Goal: Task Accomplishment & Management: Use online tool/utility

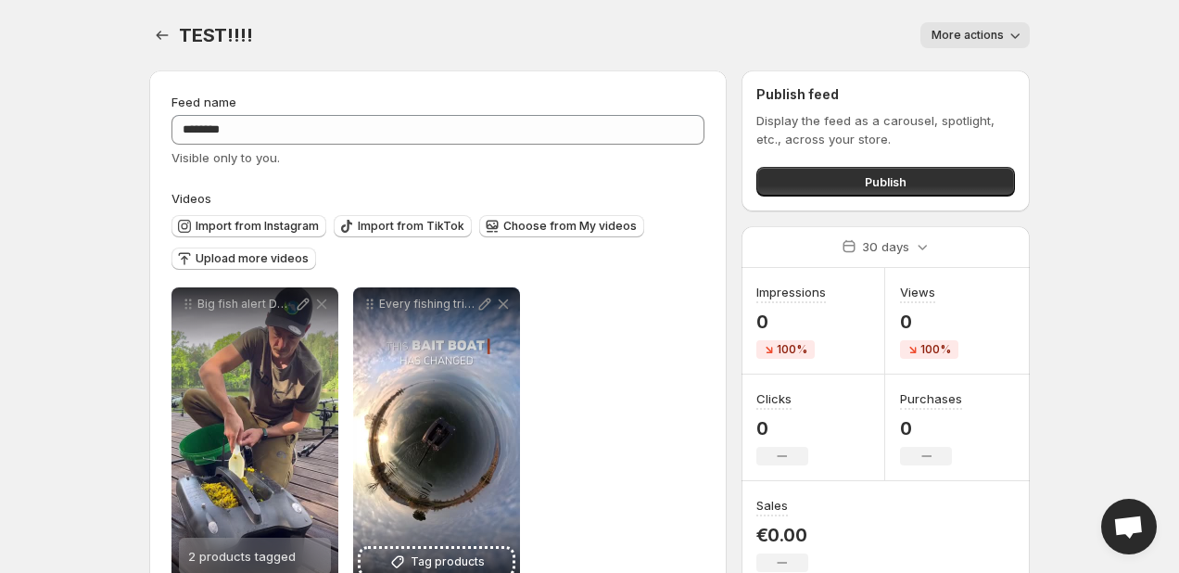
scroll to position [57, 0]
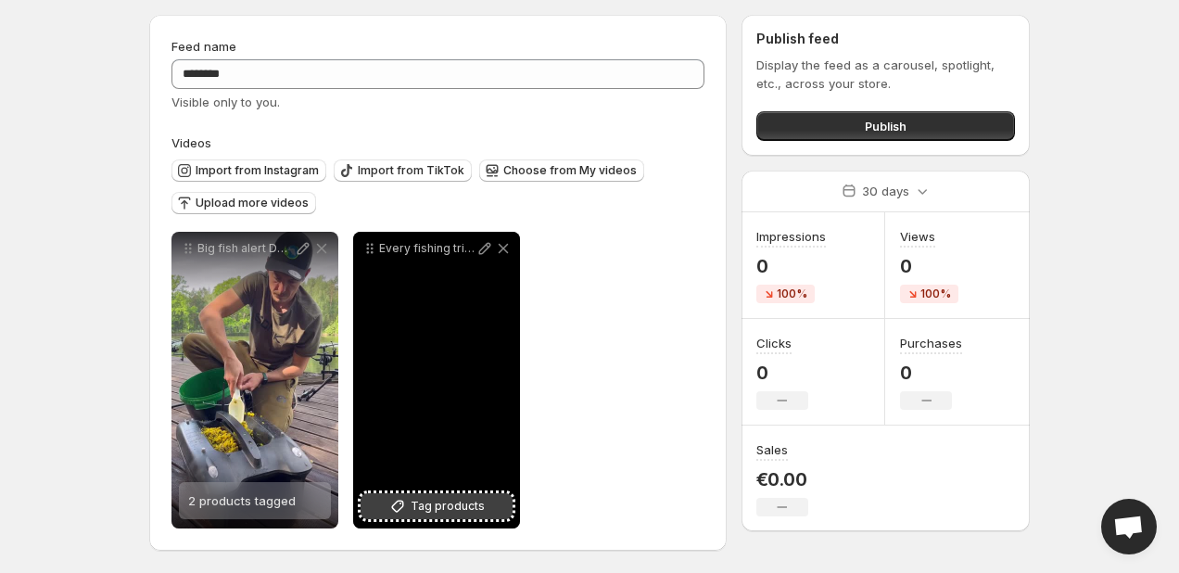
click at [436, 500] on span "Tag products" at bounding box center [448, 506] width 74 height 19
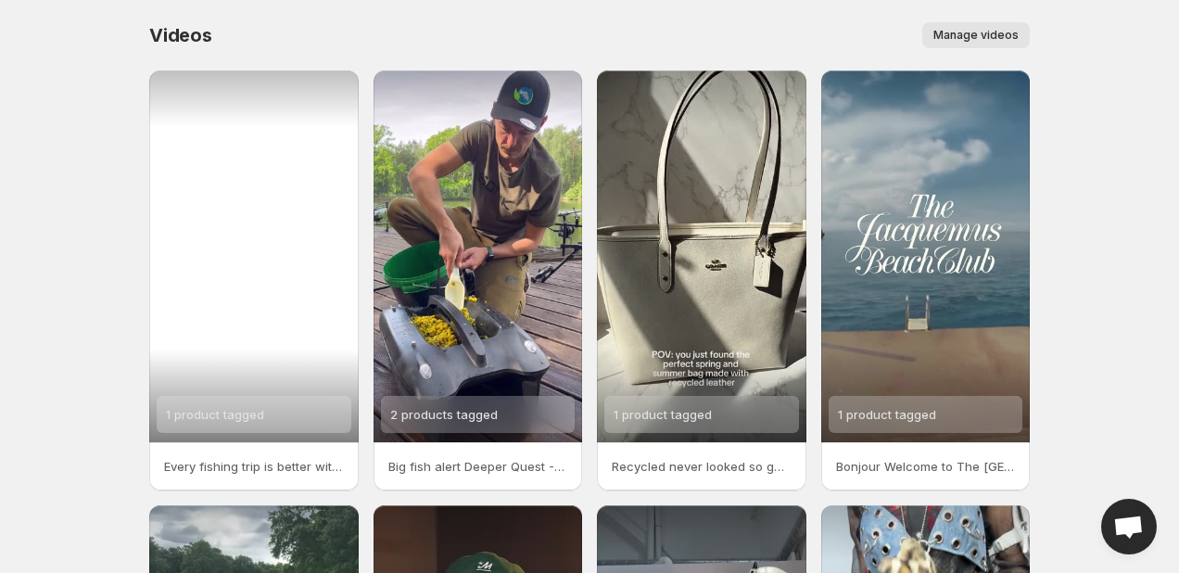
click at [227, 223] on div "1 product tagged" at bounding box center [253, 256] width 209 height 372
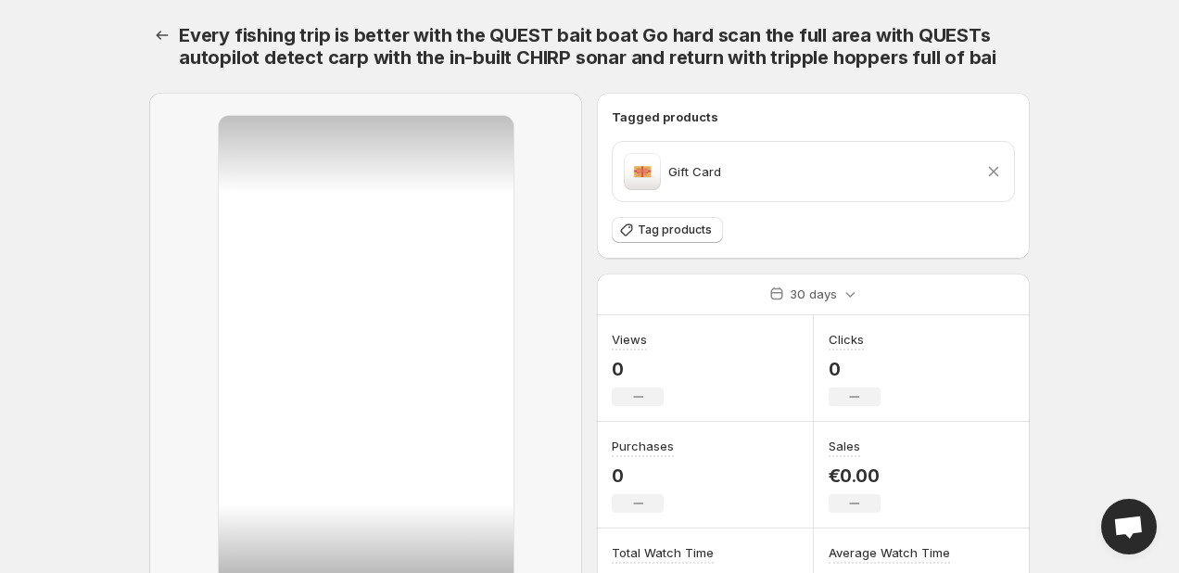
click at [995, 171] on icon at bounding box center [993, 171] width 19 height 19
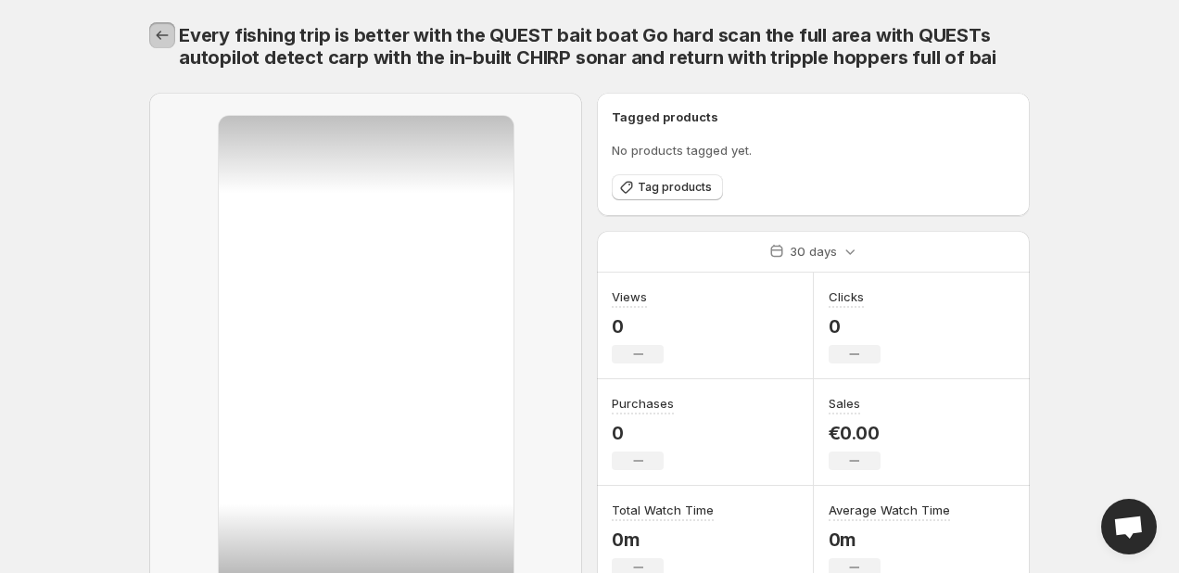
click at [159, 34] on icon "Settings" at bounding box center [162, 35] width 19 height 19
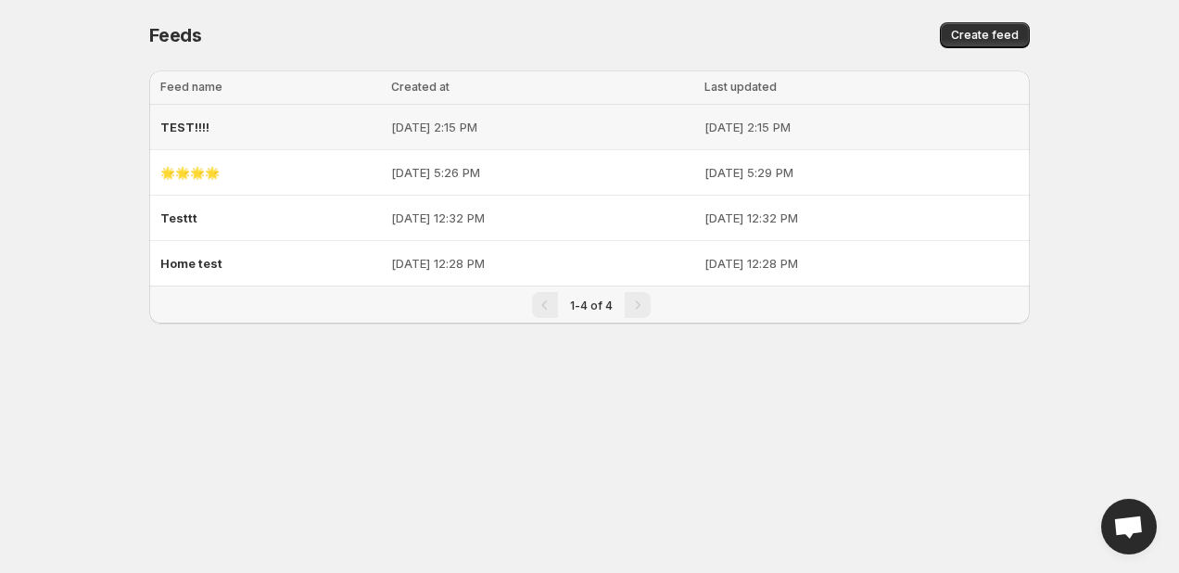
click at [667, 123] on p "Jun 15, 2025, 2:15 PM" at bounding box center [542, 127] width 303 height 19
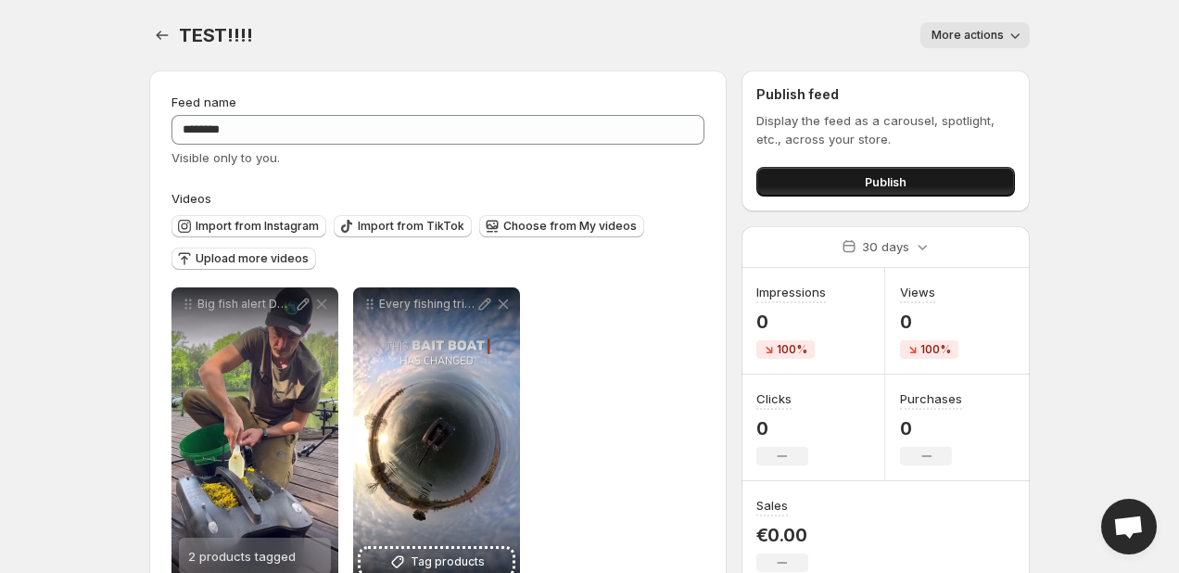
click at [904, 176] on span "Publish" at bounding box center [886, 181] width 42 height 19
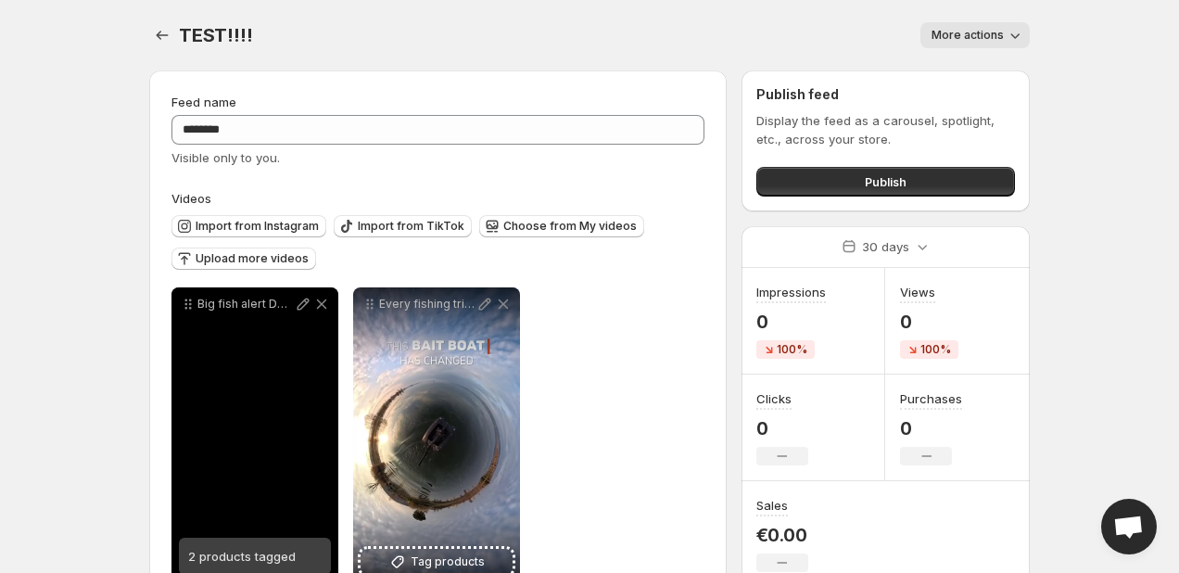
scroll to position [4, 0]
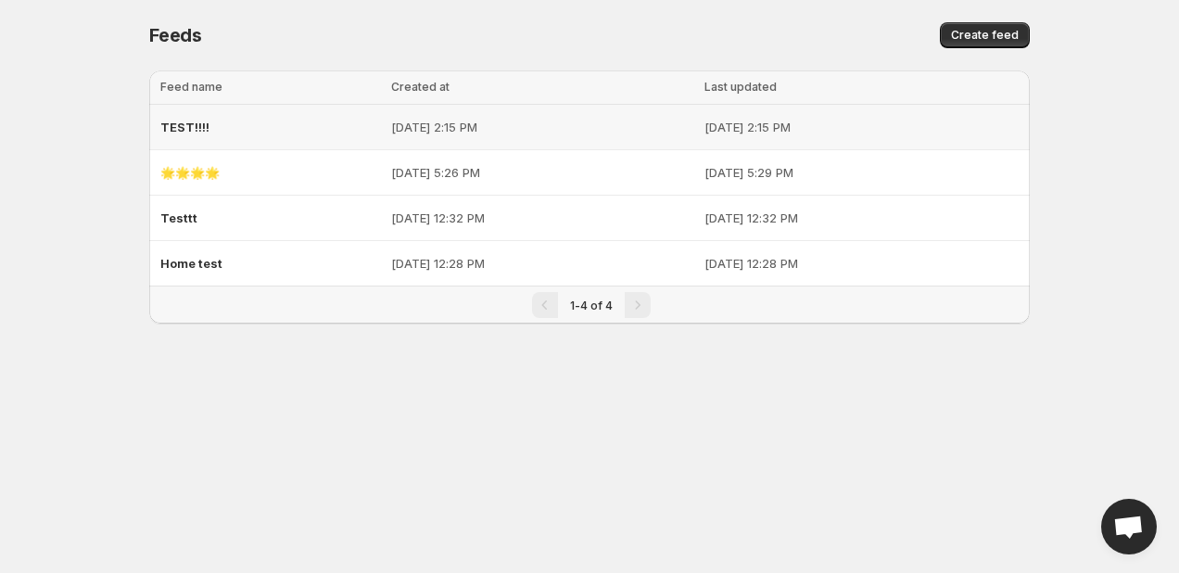
click at [750, 145] on td "Jun 15, 2025, 2:15 PM" at bounding box center [864, 127] width 331 height 45
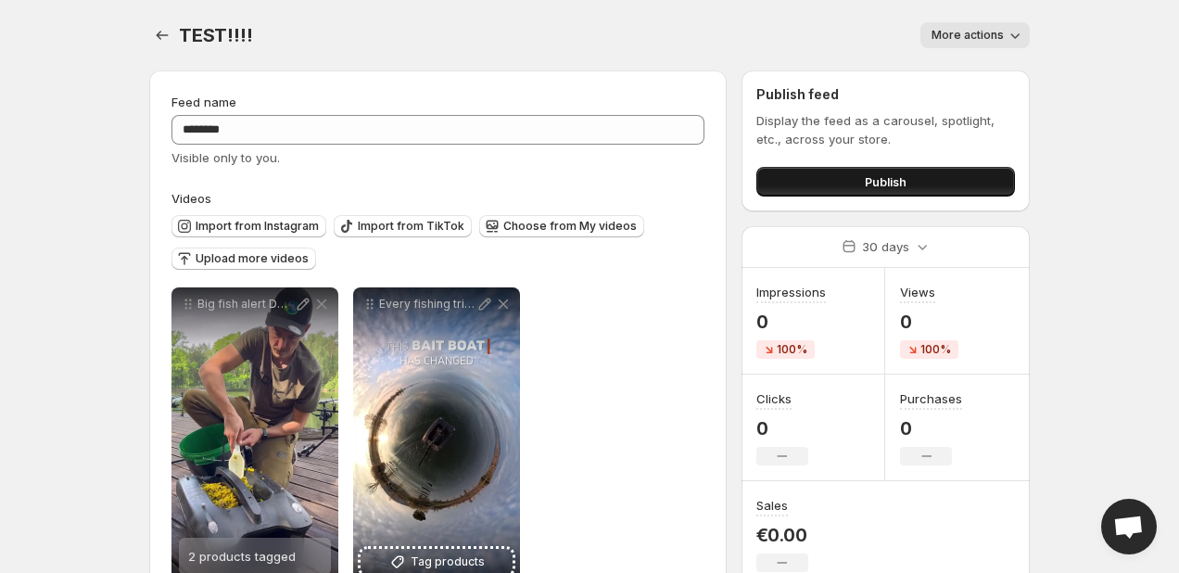
click at [825, 179] on button "Publish" at bounding box center [885, 182] width 259 height 30
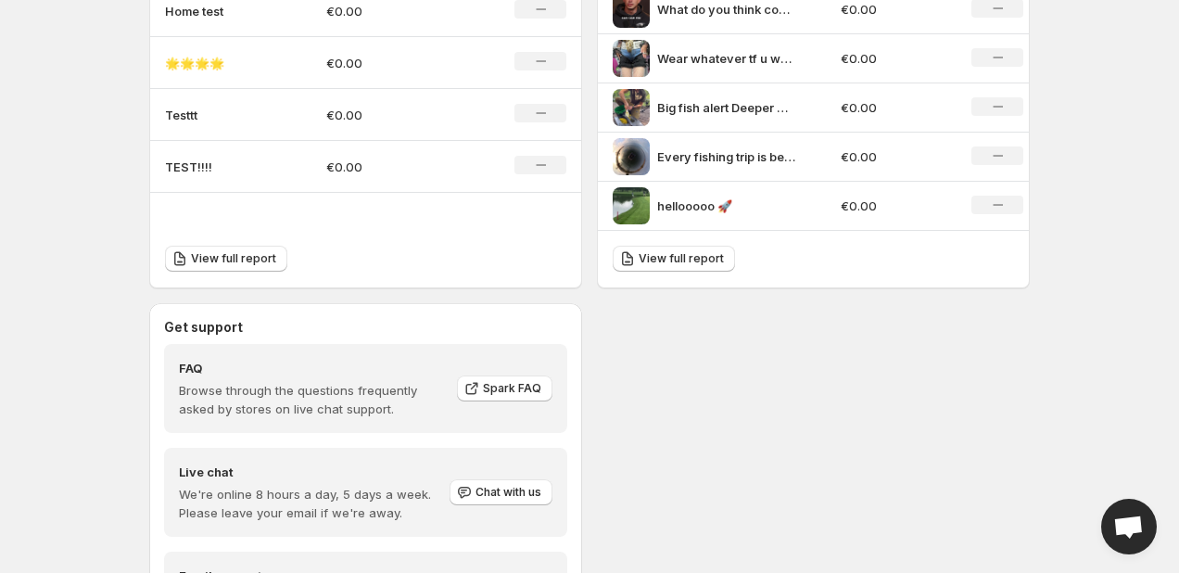
scroll to position [848, 0]
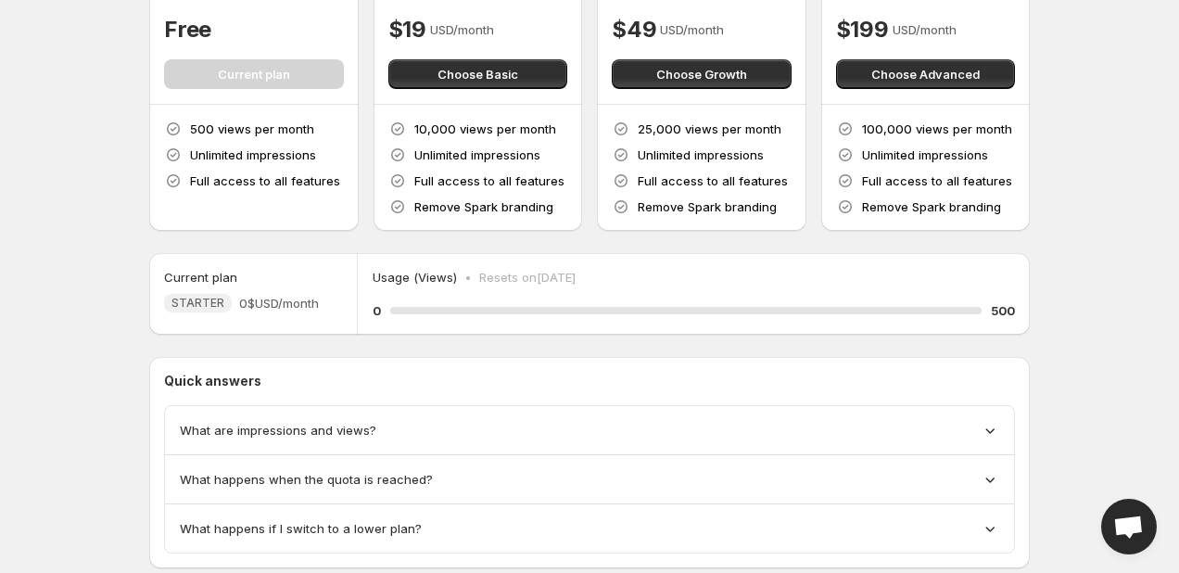
scroll to position [240, 0]
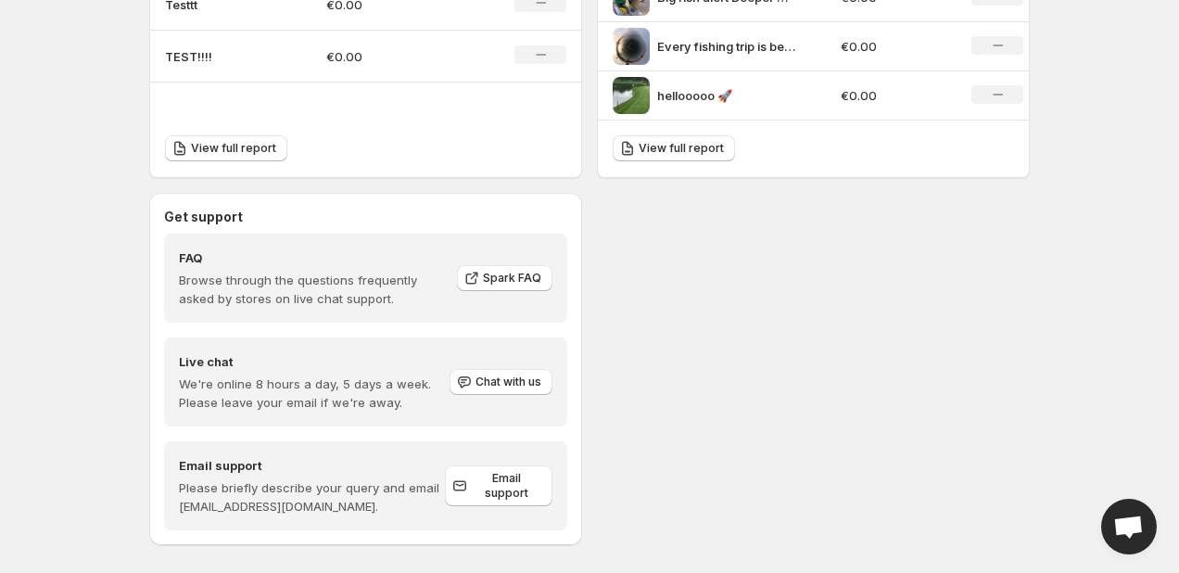
scroll to position [848, 0]
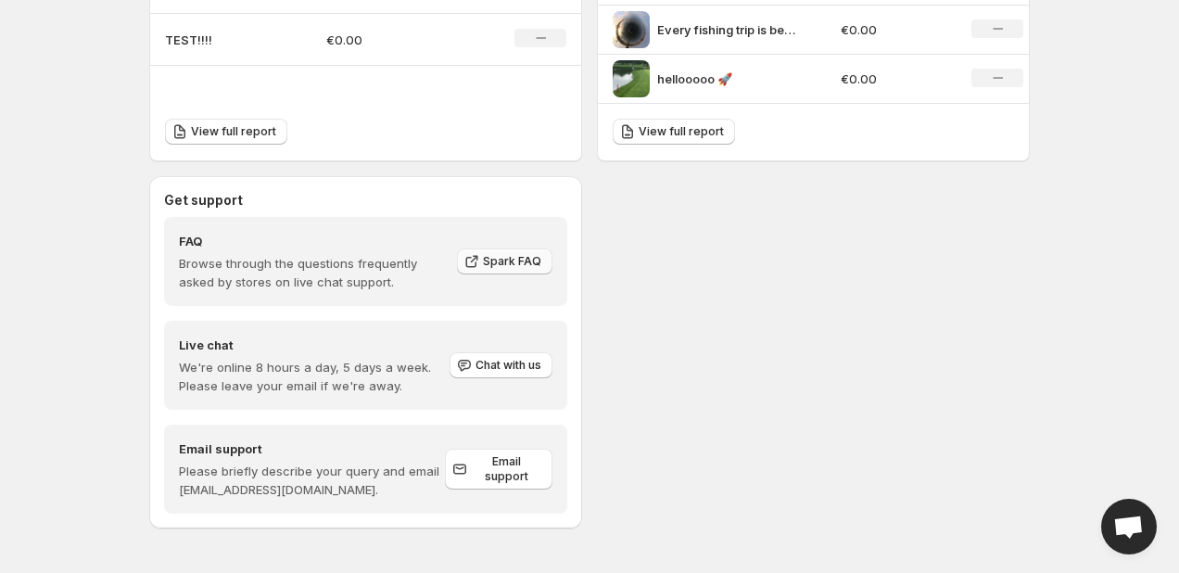
click at [505, 264] on span "Spark FAQ" at bounding box center [512, 261] width 58 height 15
click at [499, 362] on span "Chat with us" at bounding box center [508, 365] width 66 height 15
click at [523, 362] on span "Chat with us" at bounding box center [508, 365] width 66 height 15
click at [1126, 524] on span "Open chat" at bounding box center [1128, 528] width 31 height 26
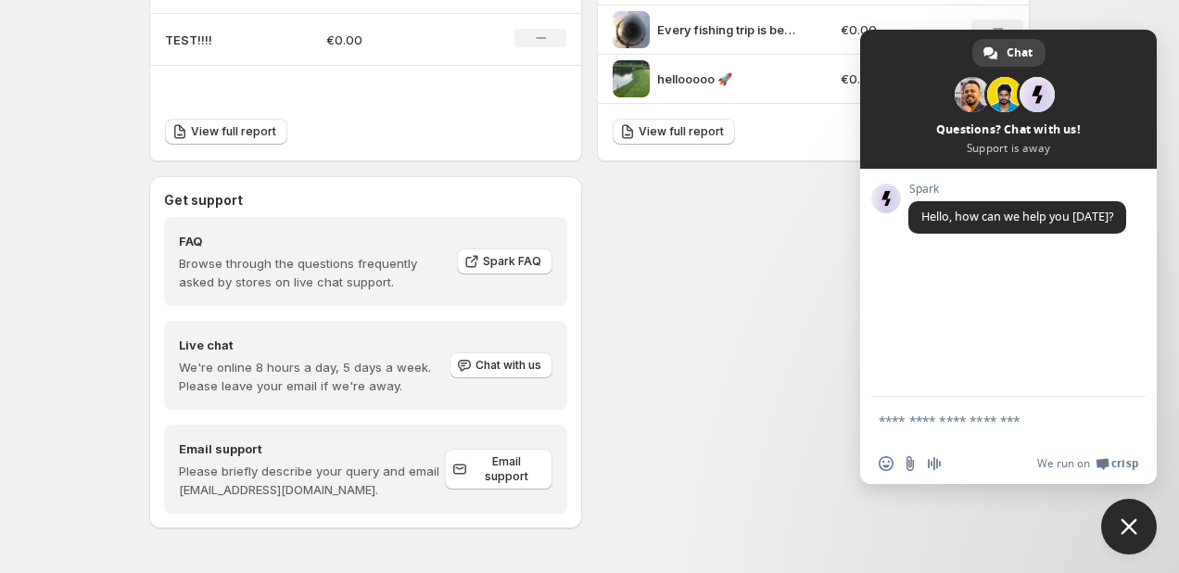
click at [791, 356] on div "Get support FAQ Browse through the questions frequently asked by stores on live…" at bounding box center [589, 352] width 880 height 352
click at [1129, 523] on span "Close chat" at bounding box center [1128, 526] width 17 height 17
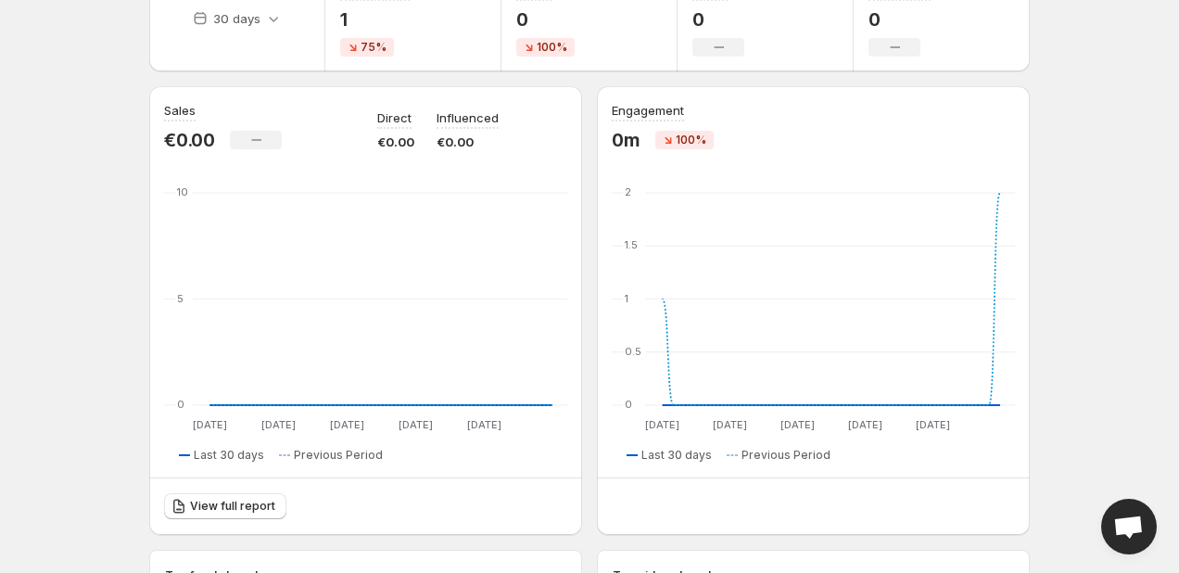
scroll to position [0, 0]
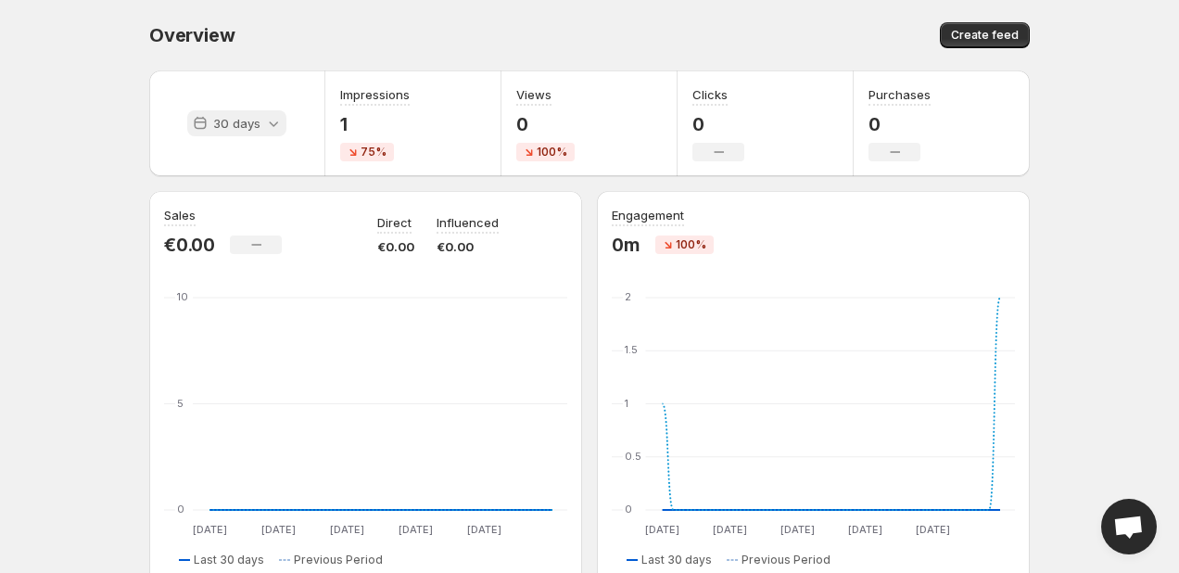
click at [273, 117] on icon at bounding box center [273, 123] width 19 height 19
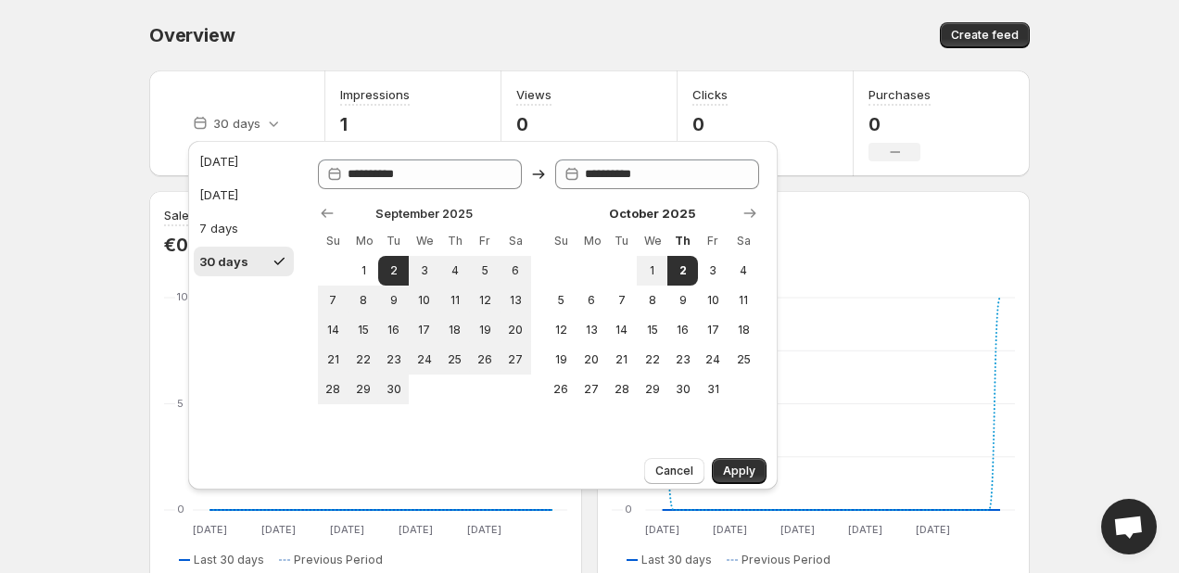
click at [383, 19] on div "Overview. This page is ready Overview Create feed" at bounding box center [589, 35] width 880 height 70
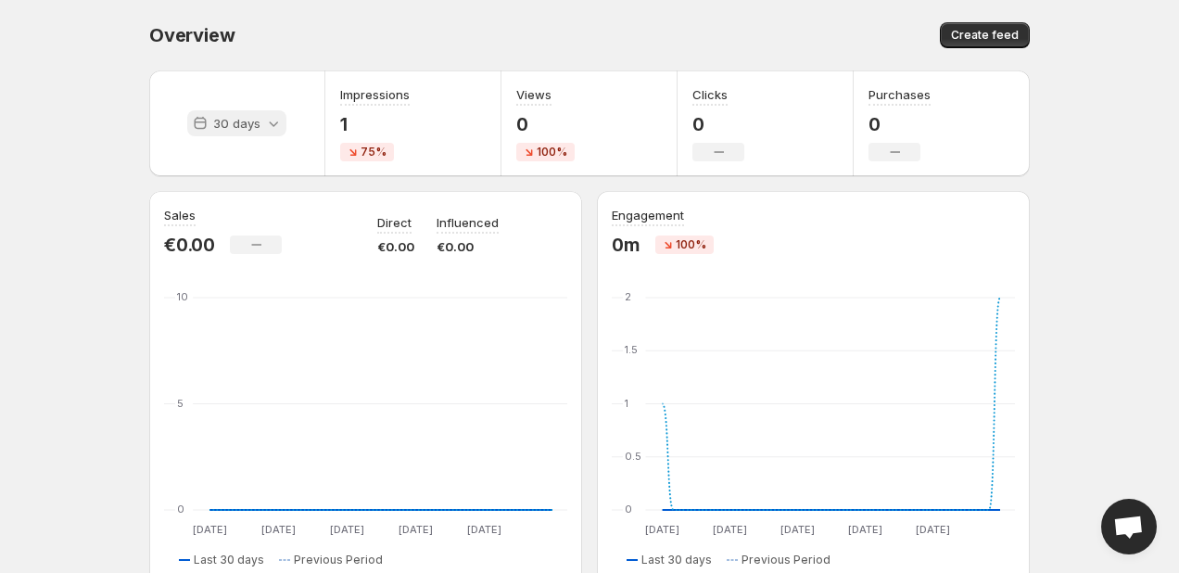
click at [266, 124] on icon at bounding box center [273, 123] width 19 height 19
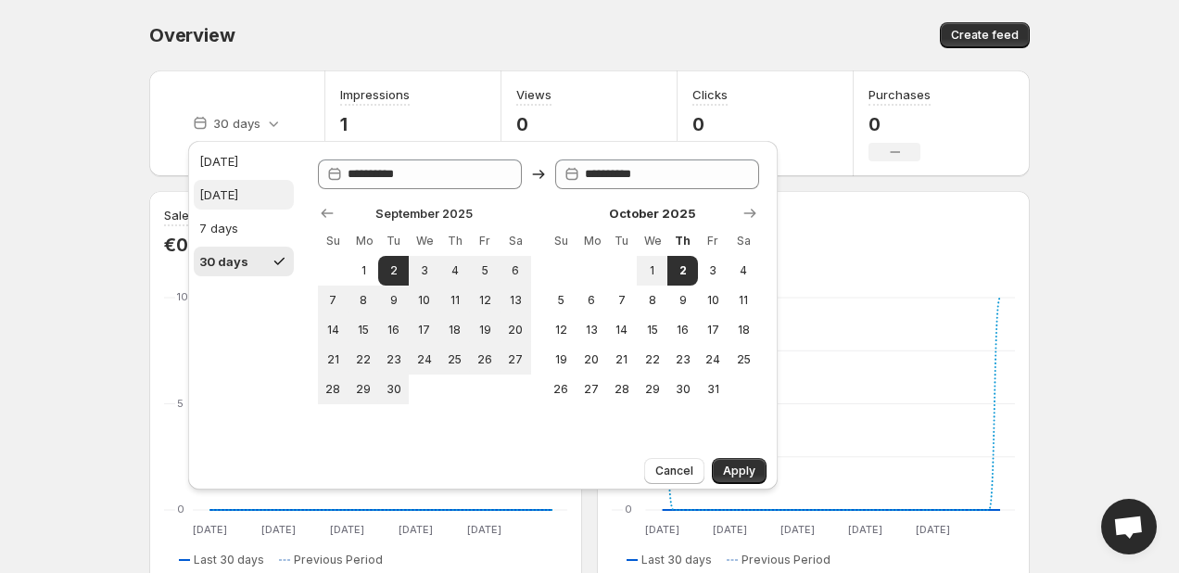
click at [236, 189] on div "[DATE]" at bounding box center [218, 194] width 39 height 19
type input "**********"
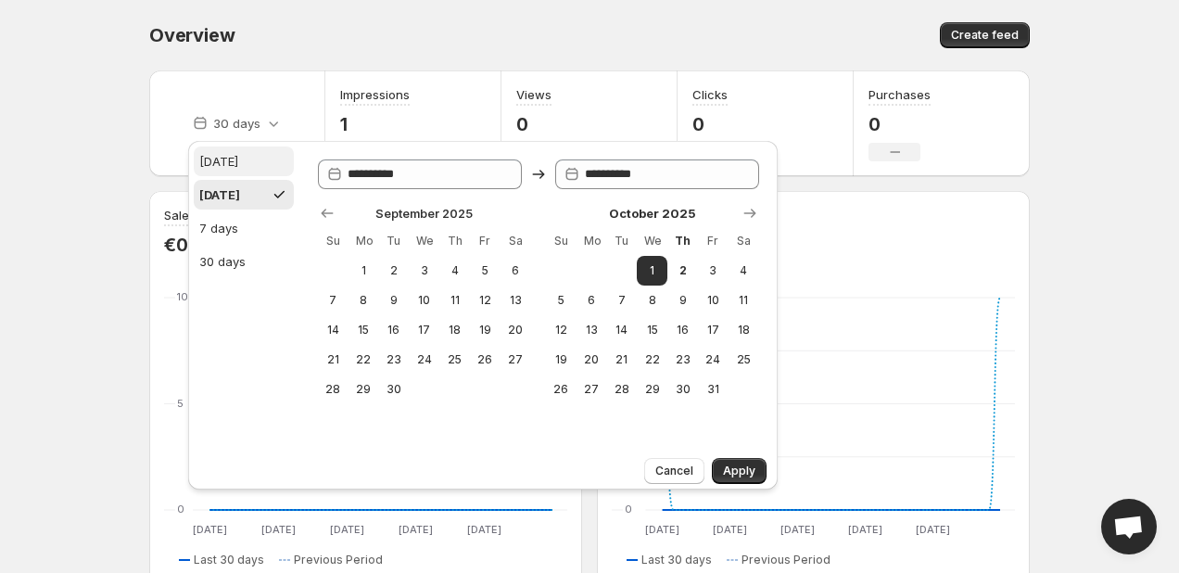
click at [231, 167] on div "[DATE]" at bounding box center [218, 161] width 39 height 19
type input "**********"
click at [231, 220] on div "7 days" at bounding box center [218, 228] width 39 height 19
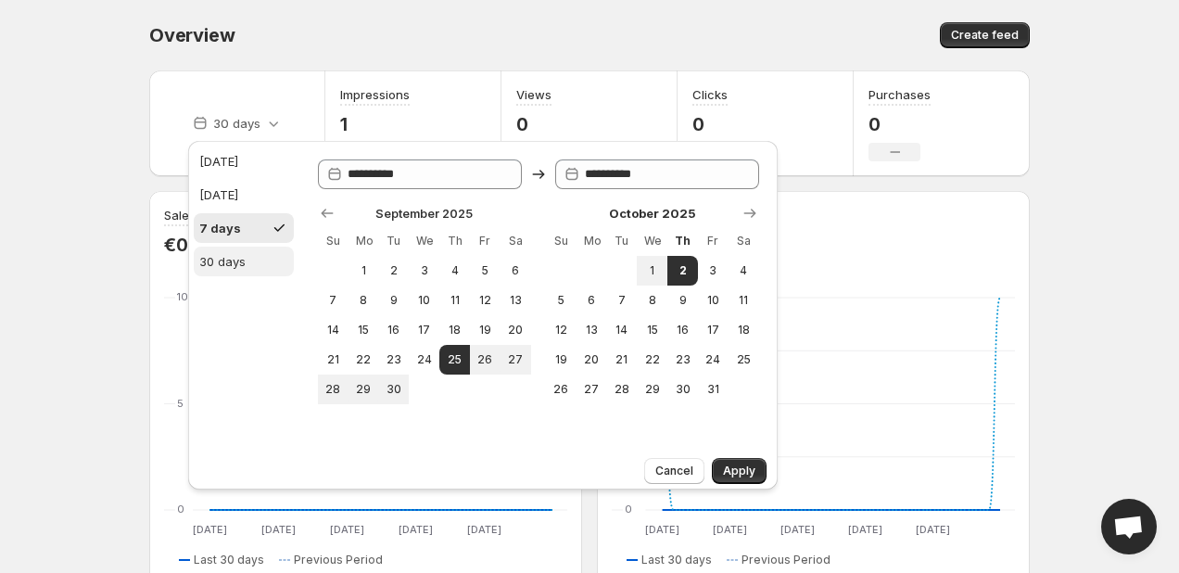
click at [230, 246] on button "30 days" at bounding box center [244, 261] width 100 height 30
type input "**********"
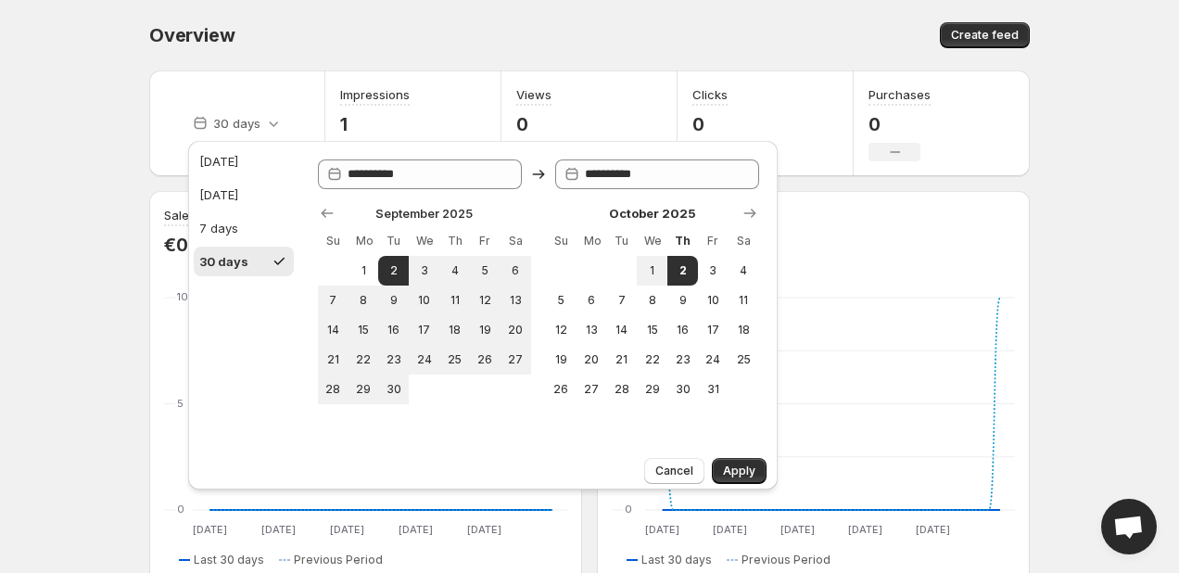
click at [101, 90] on body "Home Feeds Videos Subscription Settings Overview. This page is ready Overview C…" at bounding box center [589, 286] width 1179 height 573
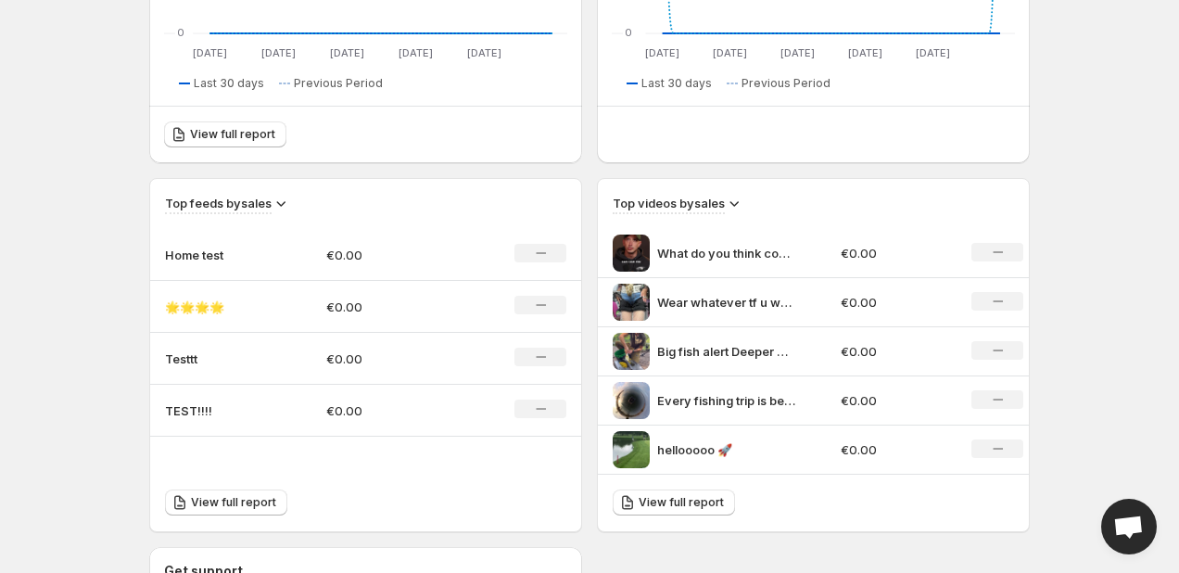
scroll to position [612, 0]
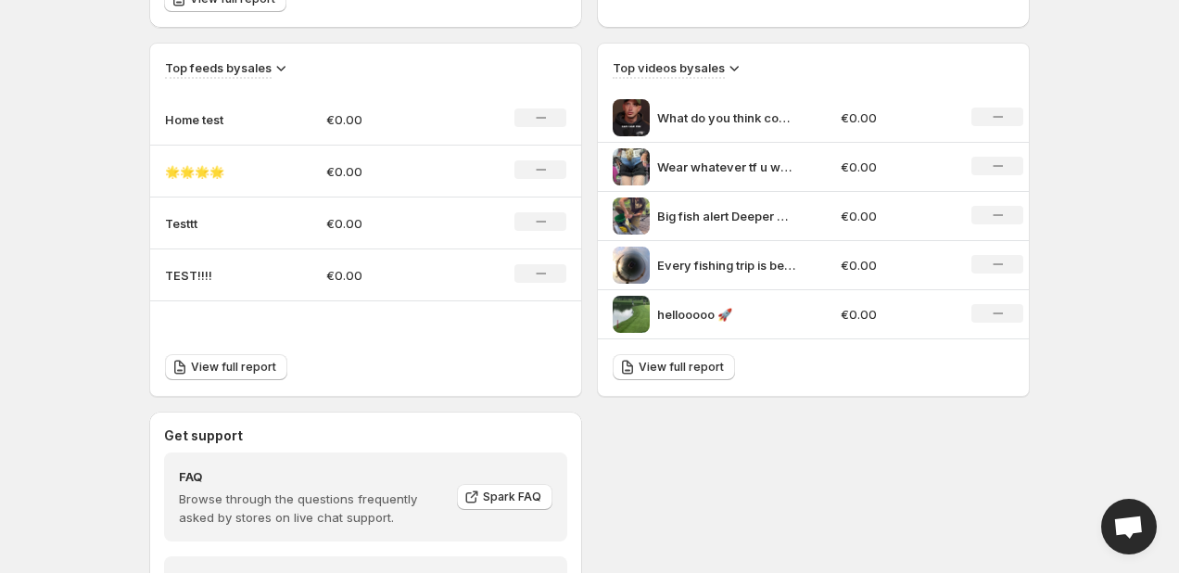
click at [739, 69] on icon at bounding box center [734, 67] width 19 height 19
click at [739, 127] on span "Views" at bounding box center [723, 134] width 35 height 15
click at [735, 64] on icon at bounding box center [731, 67] width 19 height 19
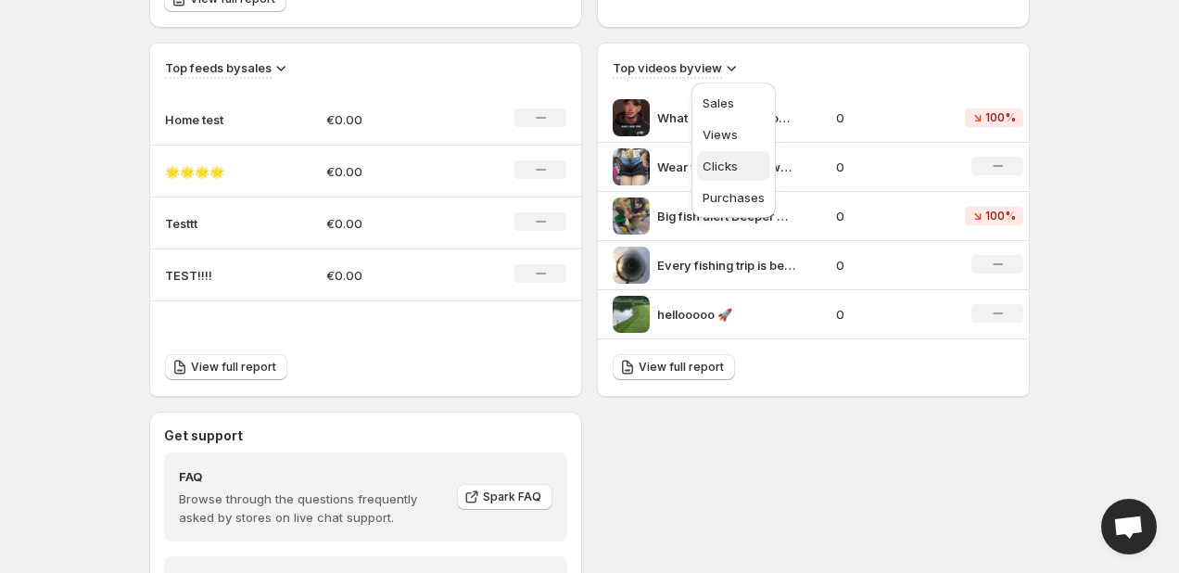
click at [730, 162] on span "Clicks" at bounding box center [719, 165] width 35 height 15
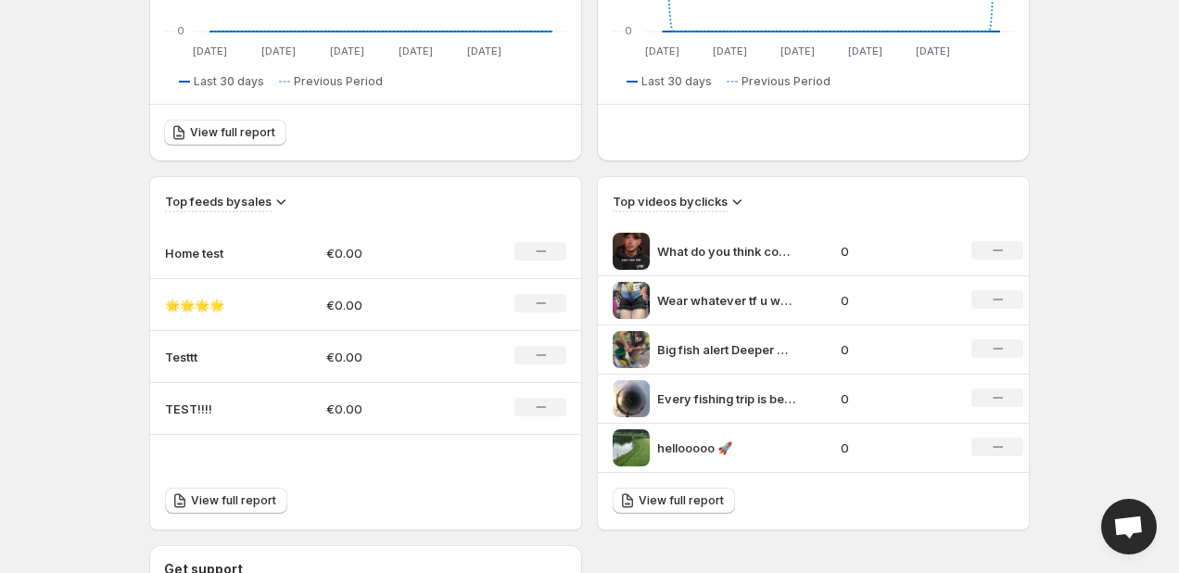
scroll to position [440, 0]
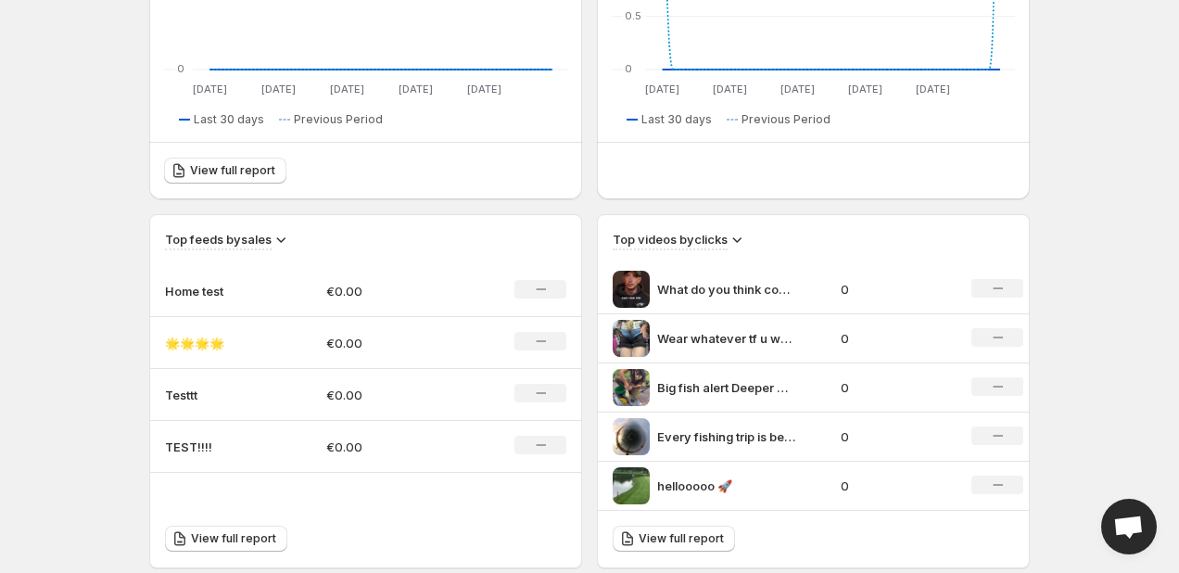
click at [283, 242] on icon at bounding box center [281, 239] width 19 height 19
click at [277, 332] on span "Clicks" at bounding box center [269, 337] width 35 height 15
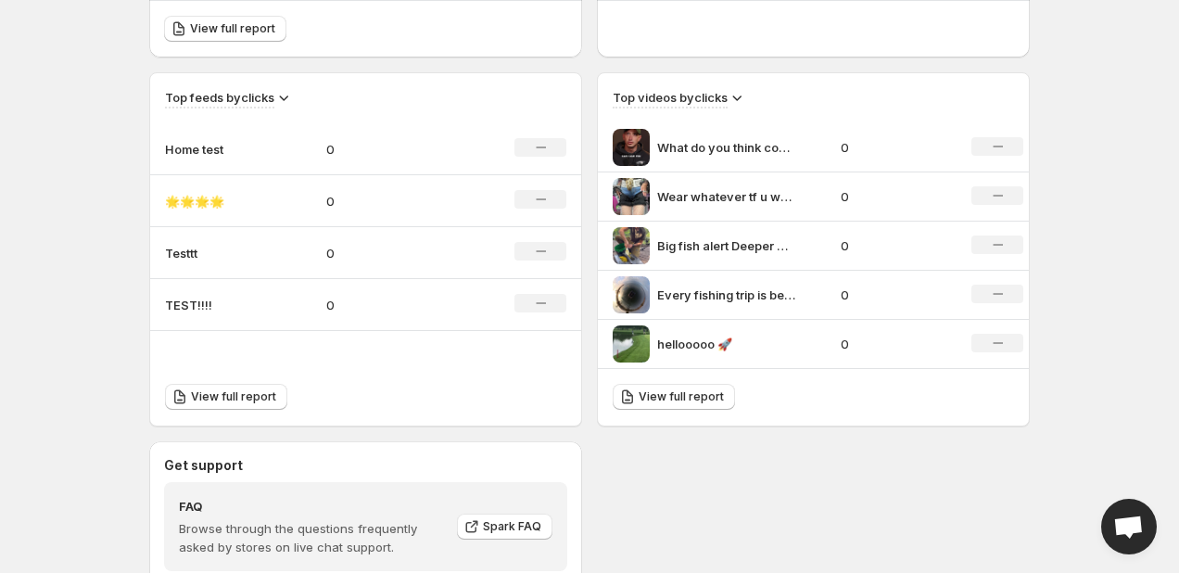
scroll to position [591, 0]
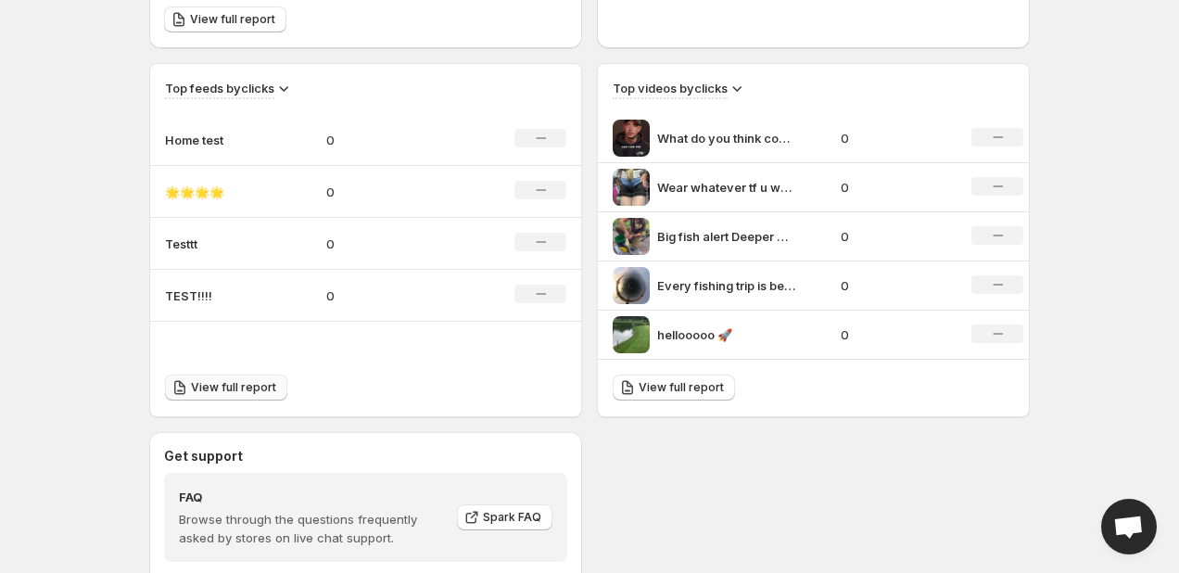
click at [242, 386] on span "View full report" at bounding box center [233, 387] width 85 height 15
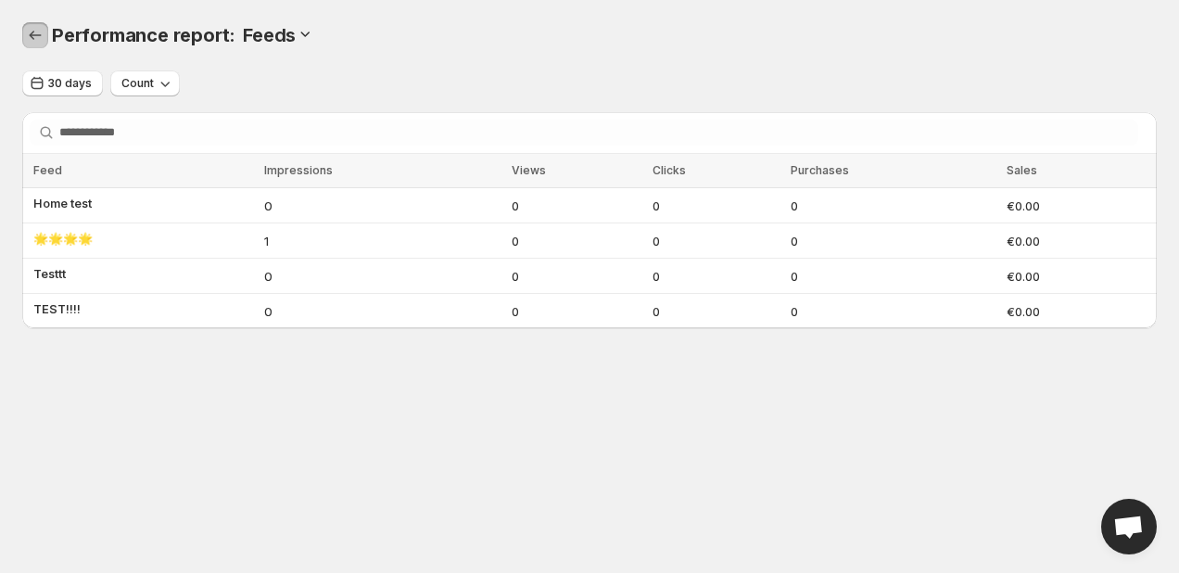
click at [32, 31] on icon "Performance report" at bounding box center [35, 35] width 19 height 19
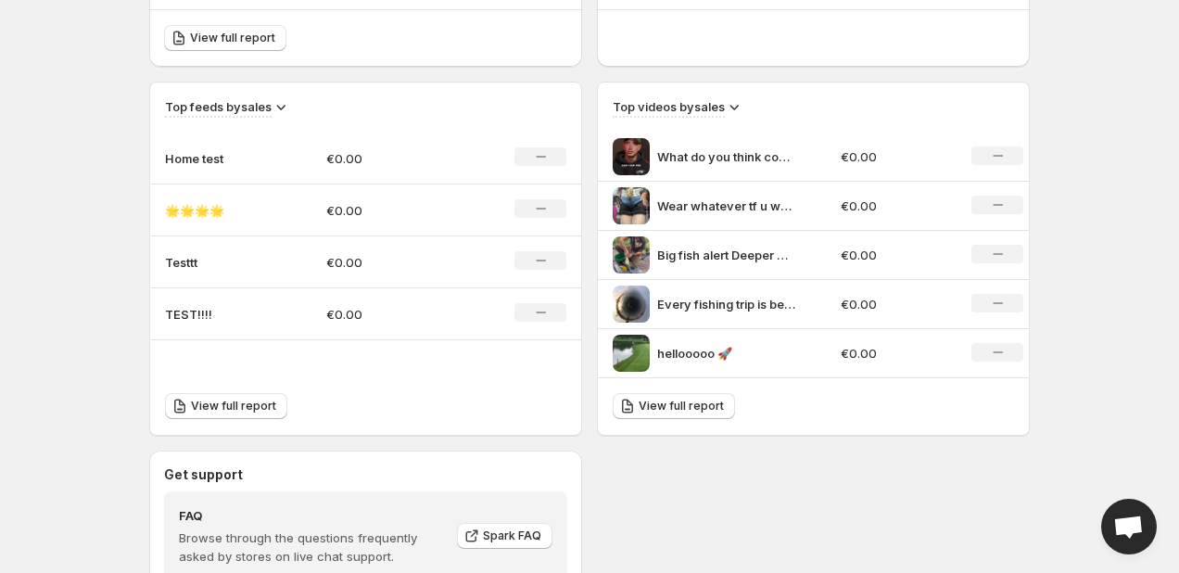
scroll to position [582, 0]
